Goal: Task Accomplishment & Management: Manage account settings

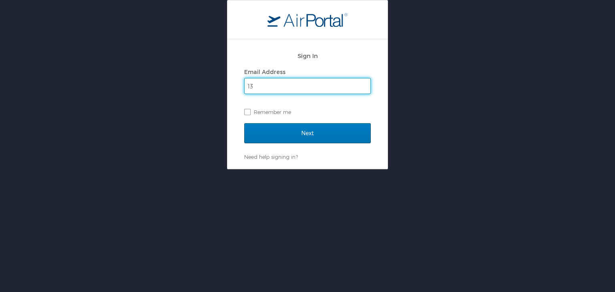
type input "[EMAIL_ADDRESS][DOMAIN_NAME]"
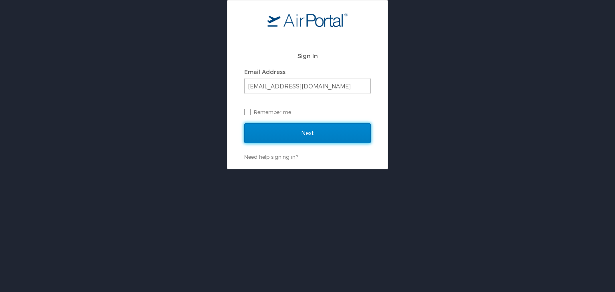
click at [306, 131] on input "Next" at bounding box center [307, 133] width 126 height 20
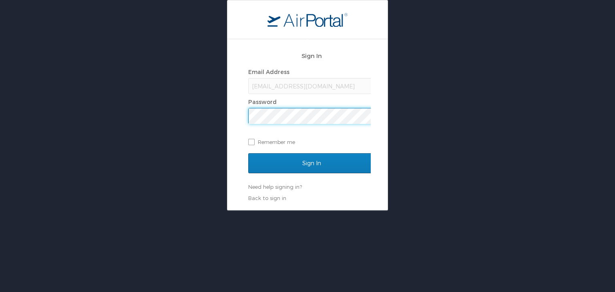
scroll to position [0, 1]
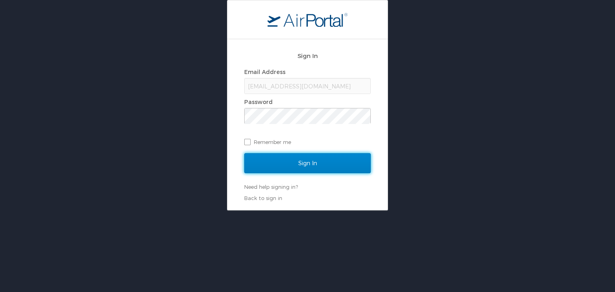
click at [301, 161] on input "Sign In" at bounding box center [307, 163] width 126 height 20
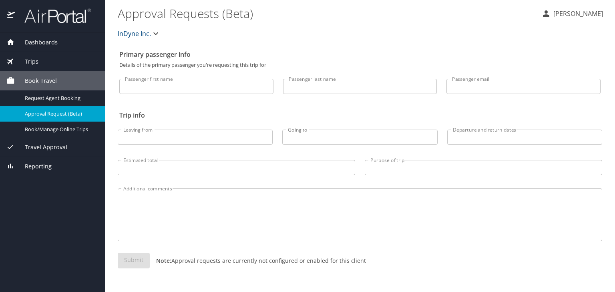
click at [34, 62] on span "Trips" at bounding box center [27, 61] width 24 height 9
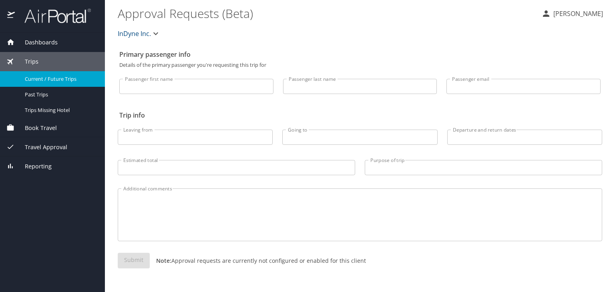
click at [47, 77] on span "Current / Future Trips" at bounding box center [60, 79] width 70 height 8
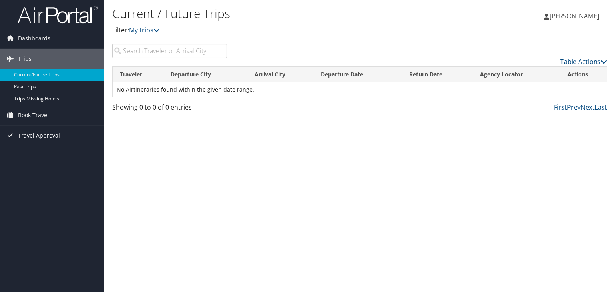
click at [47, 138] on span "Travel Approval" at bounding box center [39, 136] width 42 height 20
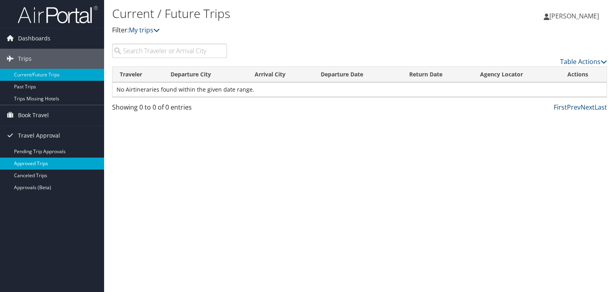
click at [42, 162] on link "Approved Trips" at bounding box center [52, 164] width 104 height 12
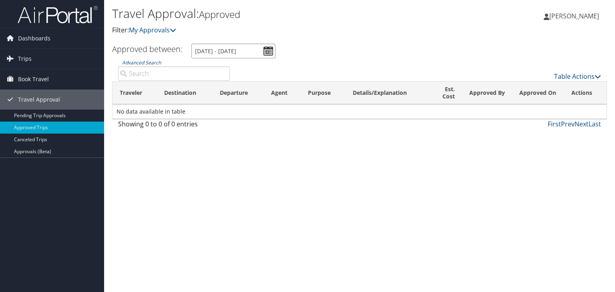
click at [266, 53] on input "[DATE] - [DATE]" at bounding box center [233, 51] width 84 height 15
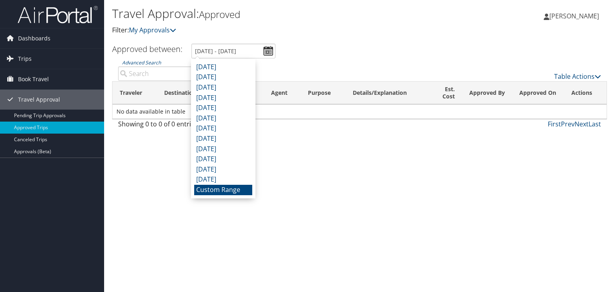
click at [232, 188] on li "Custom Range" at bounding box center [223, 190] width 58 height 10
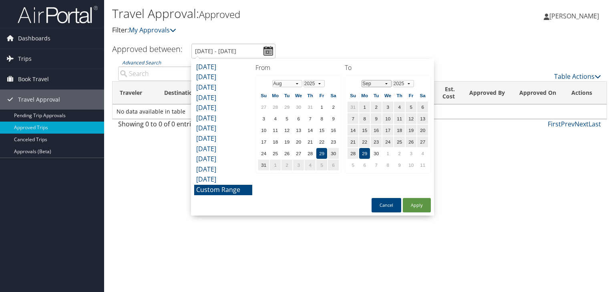
click at [385, 84] on select "Jan Feb Mar Apr May Jun Jul Aug Sep Oct Nov Dec" at bounding box center [376, 83] width 30 height 7
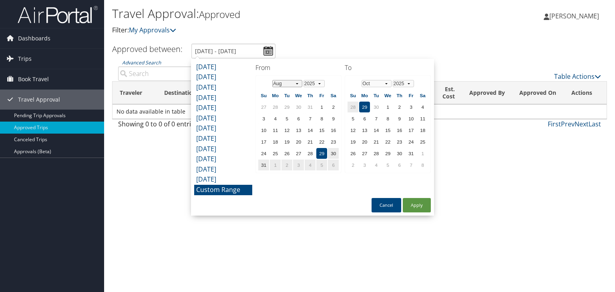
click at [297, 82] on select "Jan Feb Mar Apr May Jun Jul Aug Sep Oct Nov Dec" at bounding box center [287, 83] width 30 height 7
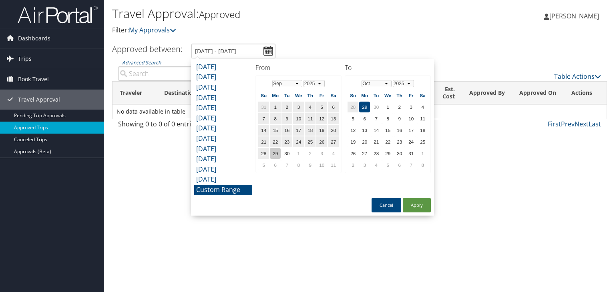
click at [278, 149] on td "29" at bounding box center [275, 153] width 11 height 11
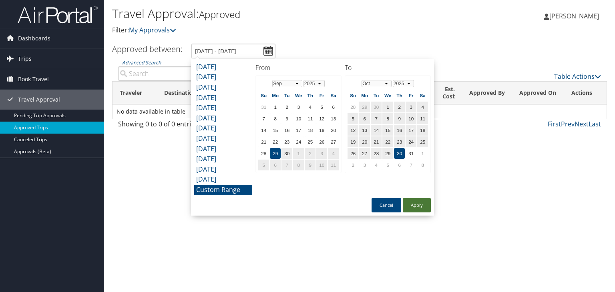
click at [410, 204] on button "Apply" at bounding box center [417, 205] width 28 height 14
type input "9/29/2025 - 10/30/2025"
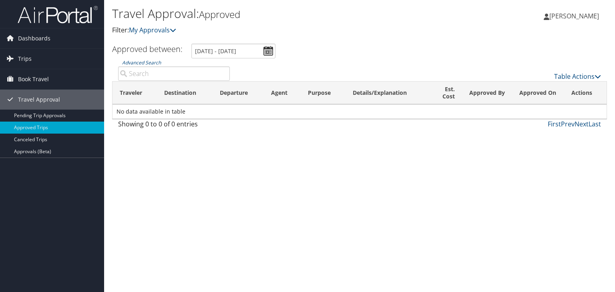
click at [581, 11] on link "Larry Meyers Jr" at bounding box center [575, 16] width 63 height 24
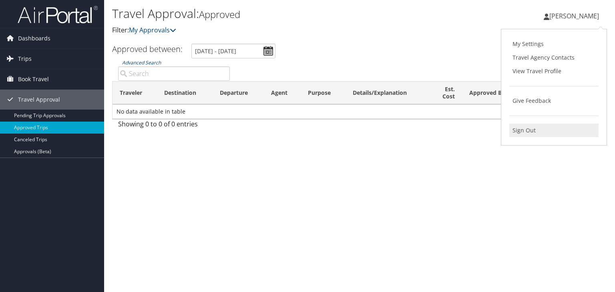
click at [534, 134] on link "Sign Out" at bounding box center [553, 131] width 89 height 14
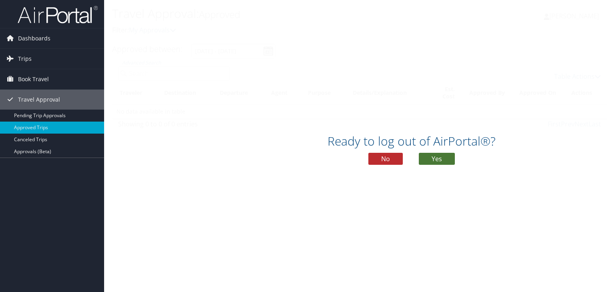
click at [446, 161] on button "Yes" at bounding box center [437, 159] width 36 height 12
